Goal: Find specific page/section: Find specific page/section

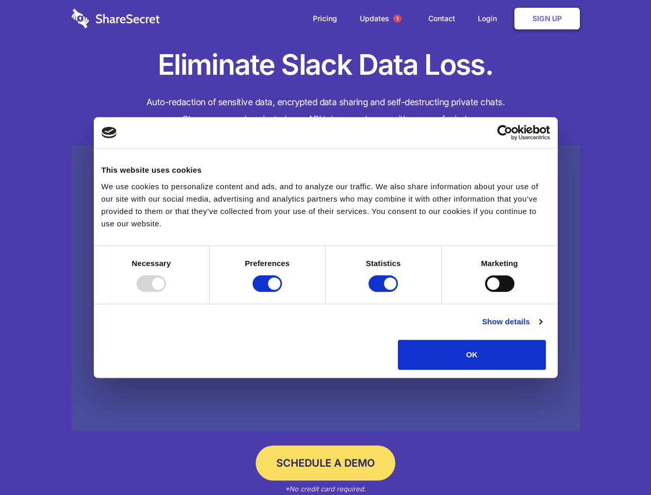
click at [166, 292] on div at bounding box center [151, 283] width 29 height 17
click at [282, 292] on input "Preferences" at bounding box center [267, 283] width 29 height 17
checkbox input "false"
click at [385, 292] on input "Statistics" at bounding box center [383, 283] width 29 height 17
checkbox input "false"
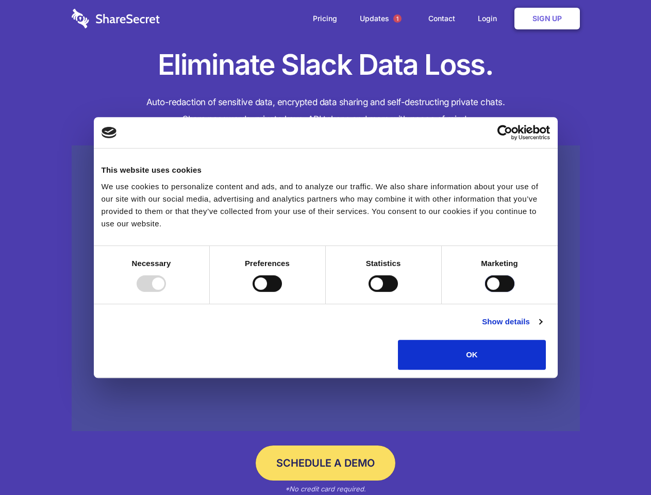
click at [485, 292] on input "Marketing" at bounding box center [499, 283] width 29 height 17
checkbox input "true"
click at [542, 328] on link "Show details" at bounding box center [512, 322] width 60 height 12
click at [0, 0] on li "Preferences 4 Preference cookies enable a website to remember information that …" at bounding box center [0, 0] width 0 height 0
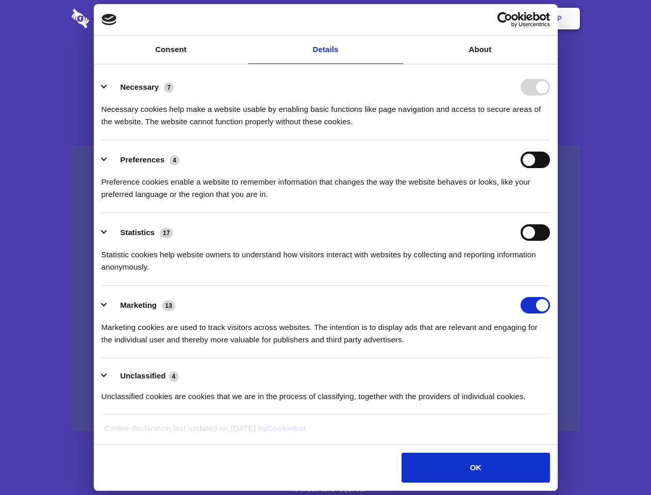
click at [397, 19] on span "1" at bounding box center [397, 18] width 8 height 8
